Goal: Navigation & Orientation: Find specific page/section

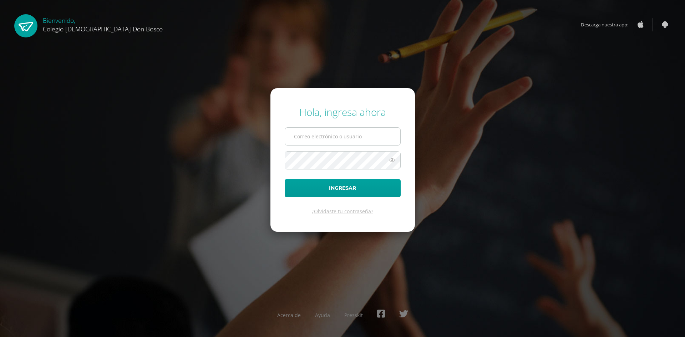
click at [348, 133] on input "text" at bounding box center [342, 136] width 115 height 17
type input "[PERSON_NAME][EMAIL_ADDRESS][DOMAIN_NAME]"
click at [285, 179] on button "Ingresar" at bounding box center [343, 188] width 116 height 18
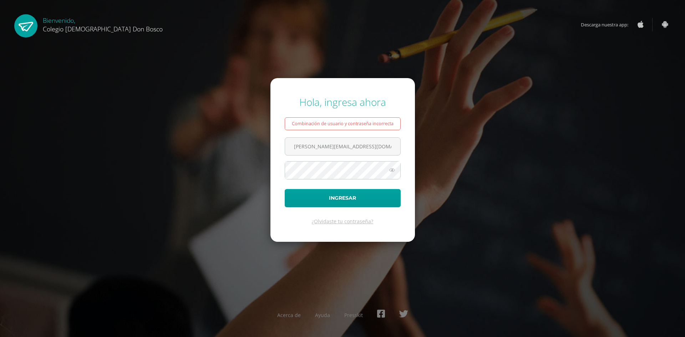
click at [285, 189] on button "Ingresar" at bounding box center [343, 198] width 116 height 18
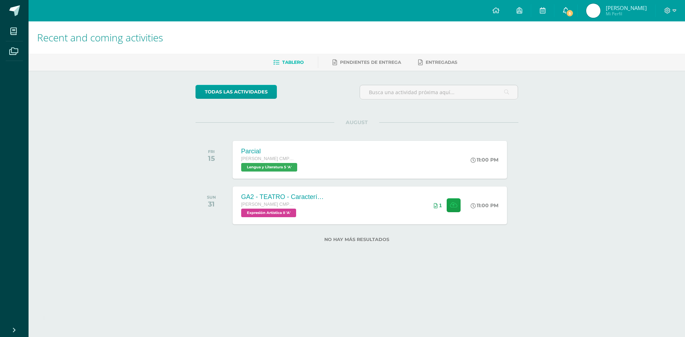
click at [577, 6] on link "5" at bounding box center [565, 10] width 23 height 21
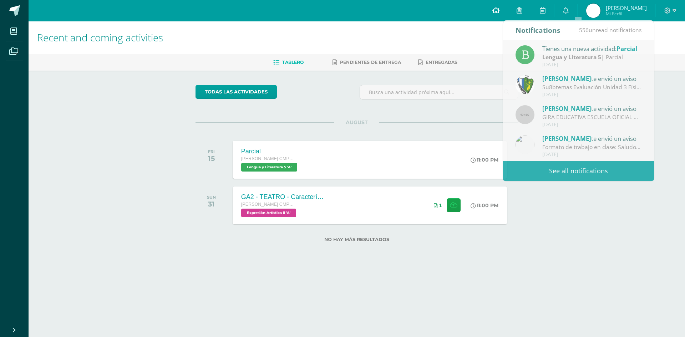
click at [499, 11] on icon at bounding box center [495, 10] width 7 height 6
